Goal: Task Accomplishment & Management: Complete application form

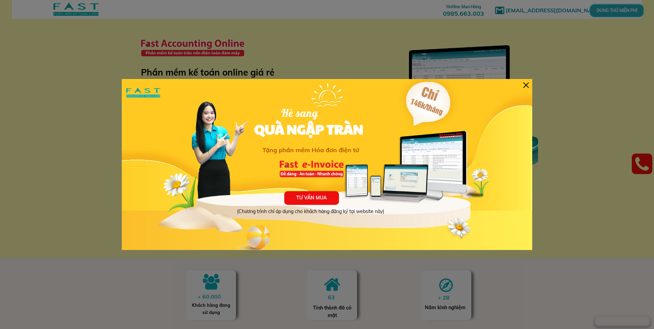
click at [527, 84] on div at bounding box center [525, 84] width 5 height 5
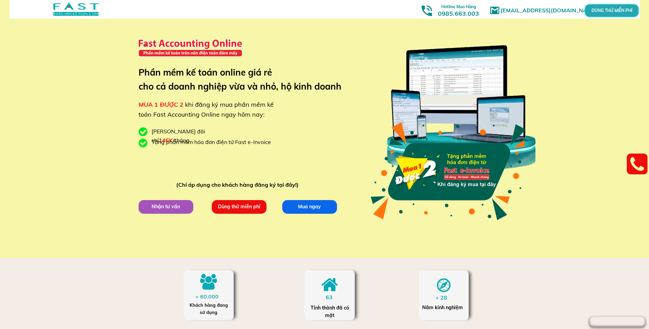
click at [243, 209] on p "Dùng thử miễn phí" at bounding box center [239, 207] width 55 height 14
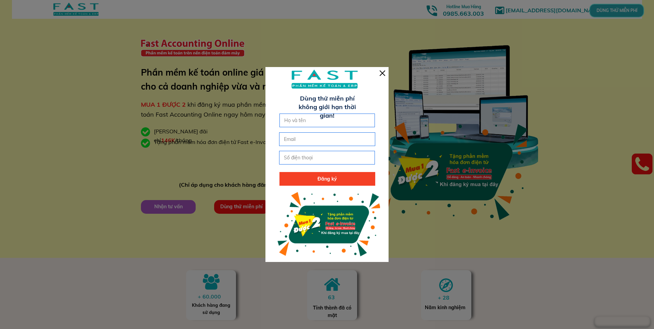
click at [320, 123] on input "text" at bounding box center [327, 120] width 90 height 13
type input "manh"
click at [337, 144] on input "email" at bounding box center [327, 139] width 90 height 13
type input "[EMAIL_ADDRESS][DOMAIN_NAME]"
click at [310, 160] on input "tel" at bounding box center [327, 157] width 90 height 13
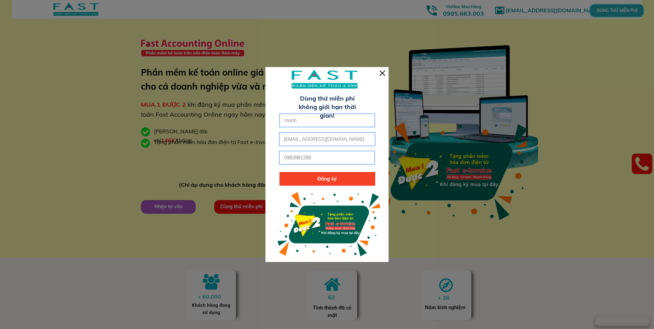
type input "0983981286"
click at [315, 180] on p "Đăng ký" at bounding box center [327, 179] width 96 height 14
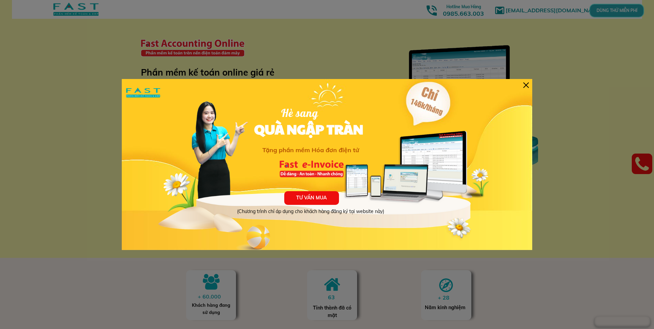
click at [522, 84] on div "TƯ VẤN MUA (Chương trình chỉ áp dụng cho khách hàng đăng ký tại website này) Hè…" at bounding box center [327, 164] width 410 height 171
click at [529, 85] on div "TƯ VẤN MUA (Chương trình chỉ áp dụng cho khách hàng đăng ký tại website này) Hè…" at bounding box center [327, 164] width 410 height 171
click at [525, 86] on div at bounding box center [525, 84] width 5 height 5
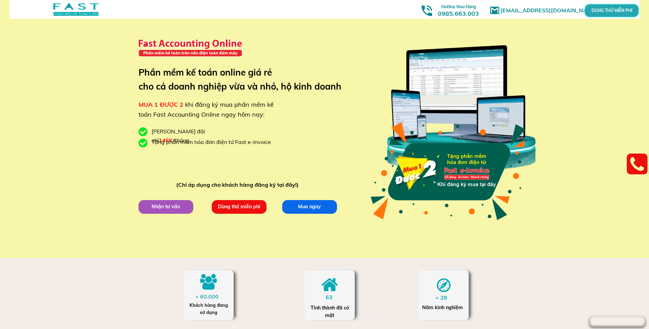
click at [217, 233] on div "marketingfasthn@gmail.com MUA 1 ĐƯỢC 2 khi đăng ký mua phần mềm kế toán Fast Ac…" at bounding box center [324, 129] width 328 height 258
click at [233, 208] on p "Dùng thử miễn phí" at bounding box center [238, 207] width 55 height 14
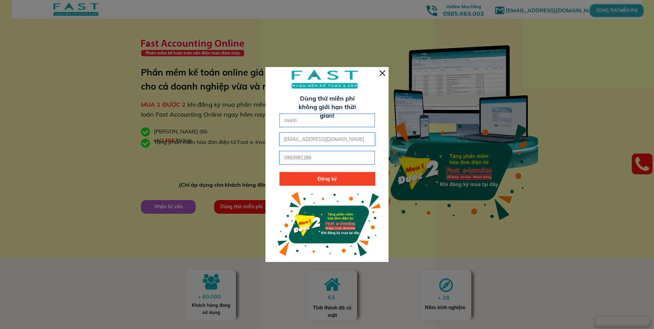
click at [383, 70] on div at bounding box center [382, 72] width 5 height 5
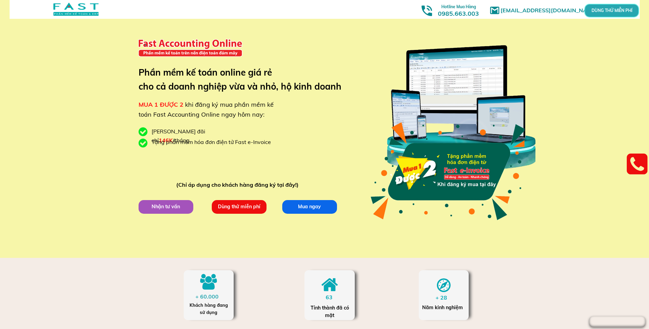
click at [612, 7] on p "DÙNG THỬ MIỄN PHÍ" at bounding box center [611, 10] width 30 height 7
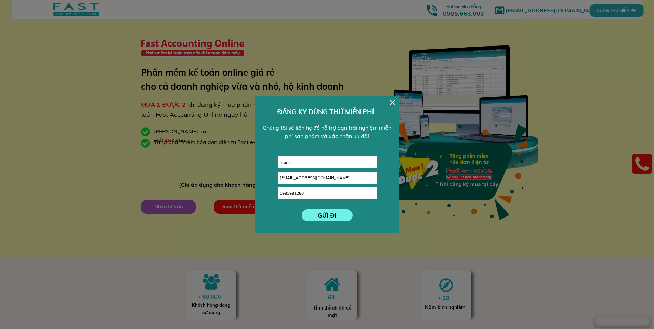
click at [324, 217] on p "GỬI ĐI" at bounding box center [327, 215] width 51 height 12
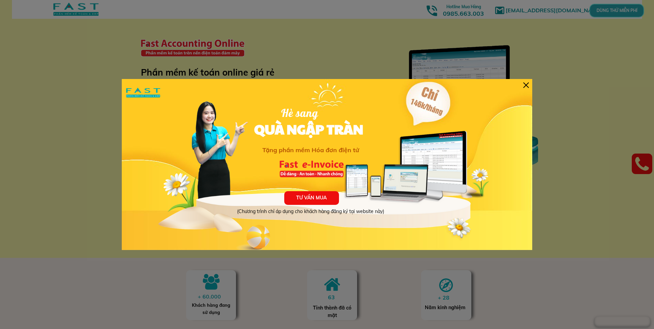
click at [524, 86] on div at bounding box center [525, 84] width 5 height 5
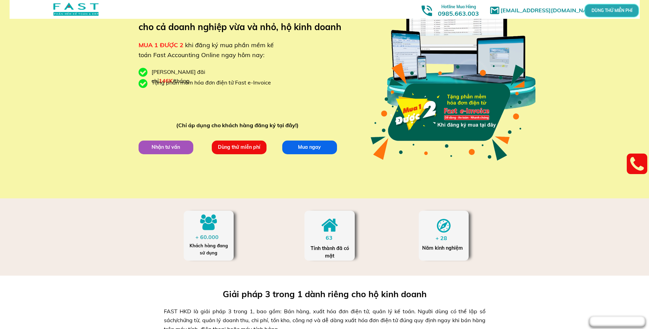
scroll to position [68, 0]
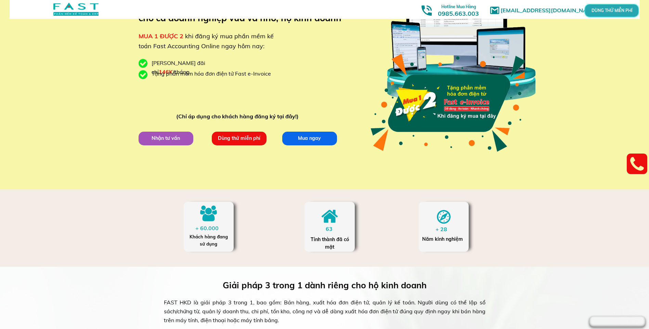
click at [603, 12] on p "DÙNG THỬ MIỄN PHÍ" at bounding box center [611, 11] width 16 height 4
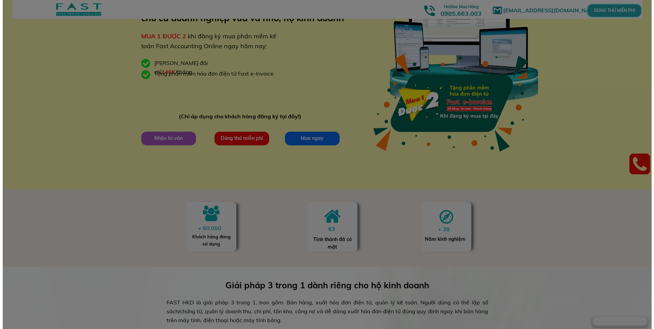
scroll to position [0, 0]
